Goal: Find specific page/section: Find specific page/section

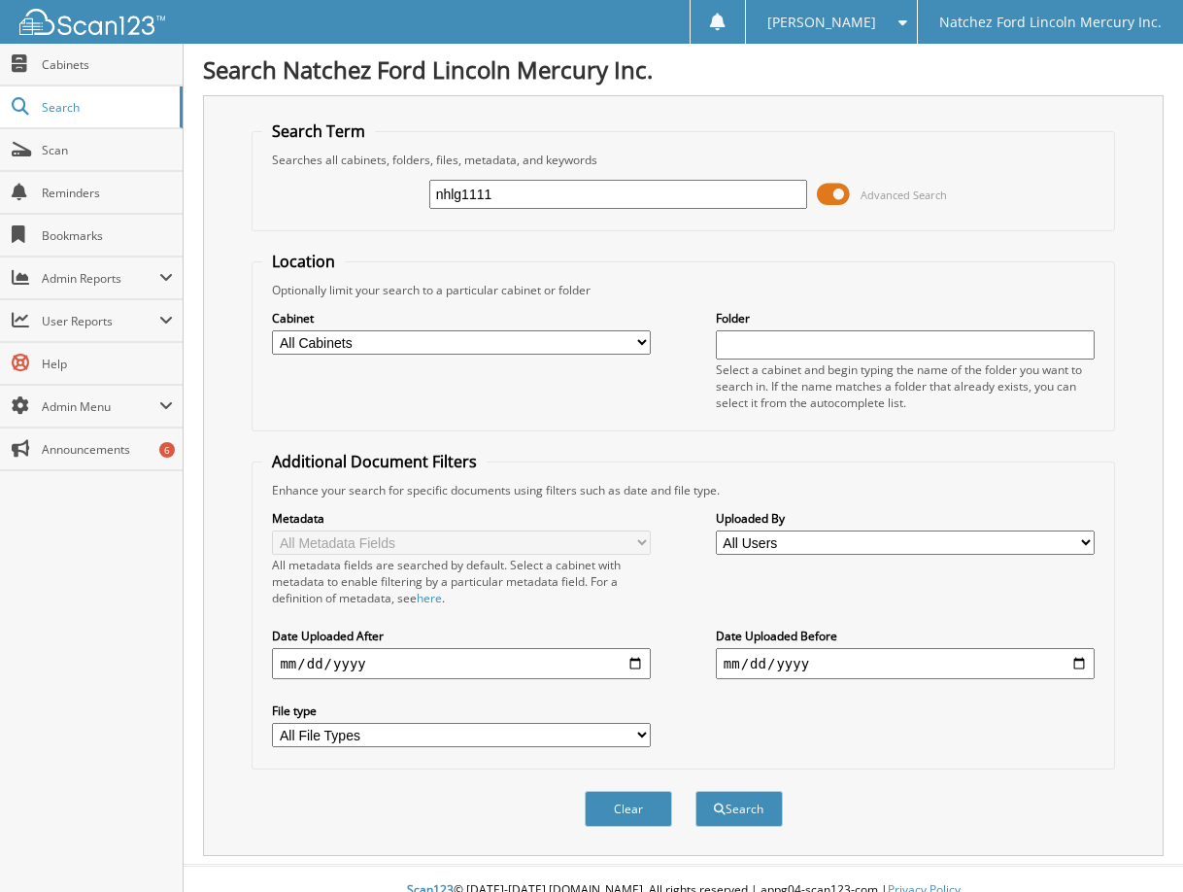
type input "nhlg1111"
click at [695, 791] on button "Search" at bounding box center [738, 809] width 87 height 36
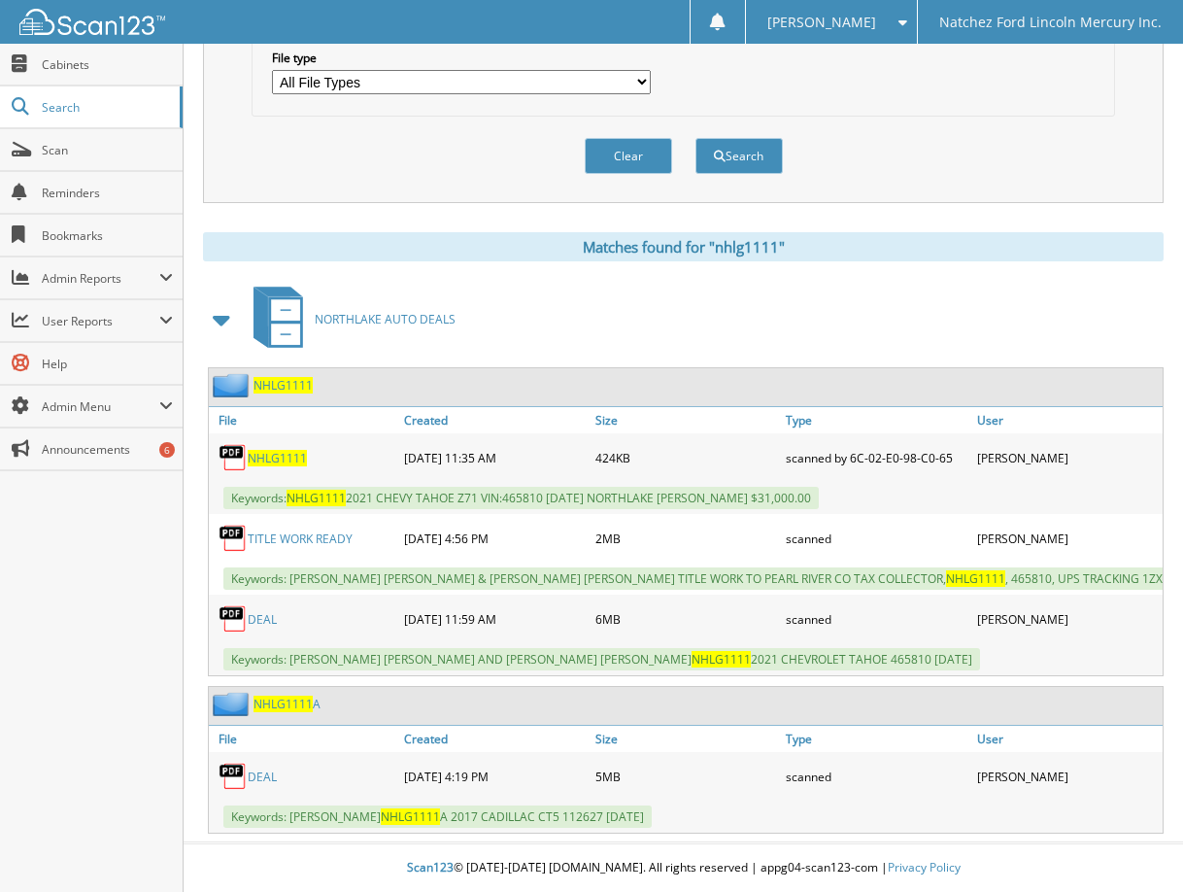
scroll to position [668, 0]
click at [259, 611] on link "DEAL" at bounding box center [262, 619] width 29 height 17
click at [261, 611] on link "DEAL" at bounding box center [262, 619] width 29 height 17
